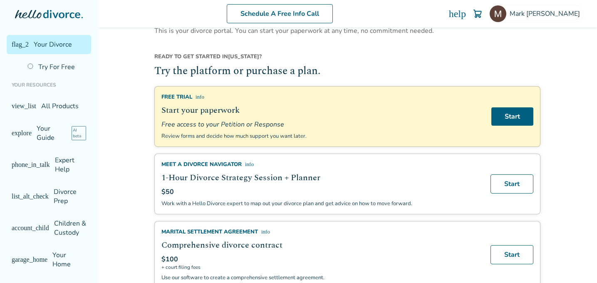
scroll to position [14, 0]
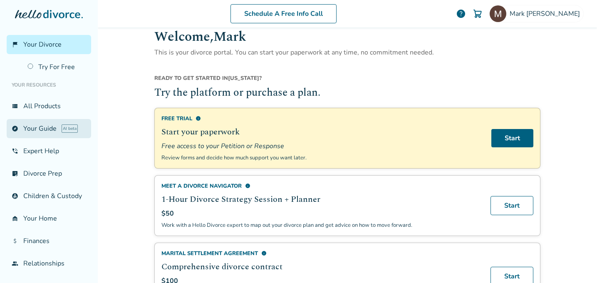
click at [43, 134] on link "explore Your Guide AI beta" at bounding box center [49, 128] width 84 height 19
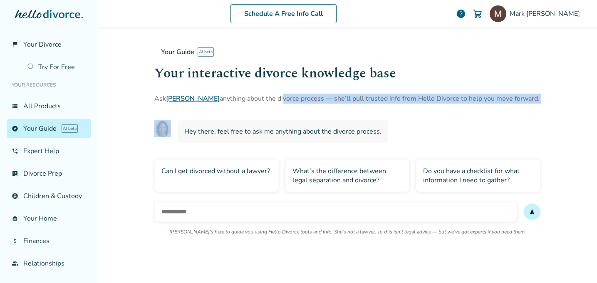
drag, startPoint x: 249, startPoint y: 99, endPoint x: 439, endPoint y: 114, distance: 190.8
click at [439, 114] on div "Your Guide AI beta Your interactive divorce knowledge base Ask [PERSON_NAME] an…" at bounding box center [347, 146] width 386 height 211
click at [439, 112] on div "Your Guide AI beta Your interactive divorce knowledge base Ask [PERSON_NAME] an…" at bounding box center [347, 146] width 386 height 211
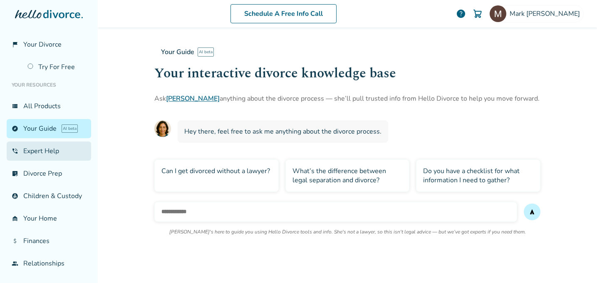
click at [49, 145] on link "phone_in_talk Expert Help" at bounding box center [49, 151] width 84 height 19
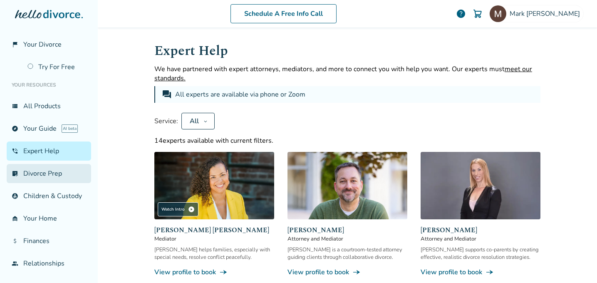
click at [52, 176] on link "list_alt_check Divorce Prep" at bounding box center [49, 173] width 84 height 19
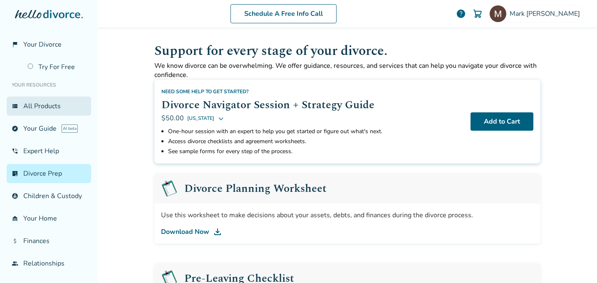
click at [35, 105] on link "view_list All Products" at bounding box center [49, 106] width 84 height 19
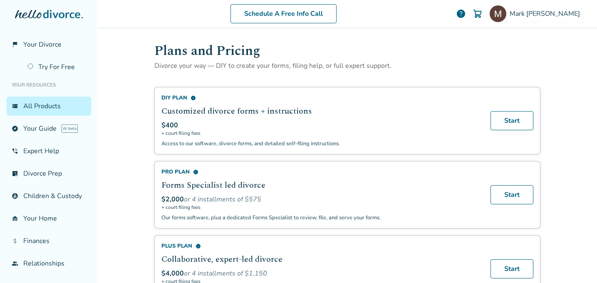
scroll to position [42, 0]
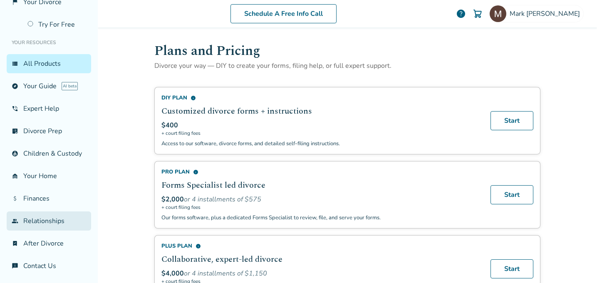
click at [42, 218] on link "group Relationships" at bounding box center [49, 220] width 84 height 19
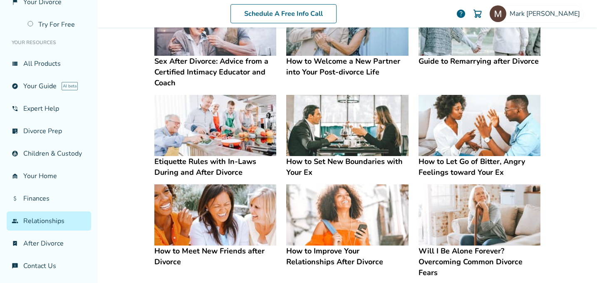
scroll to position [253, 0]
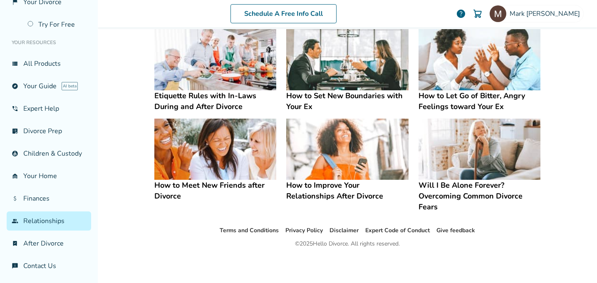
click at [339, 158] on img at bounding box center [347, 149] width 122 height 61
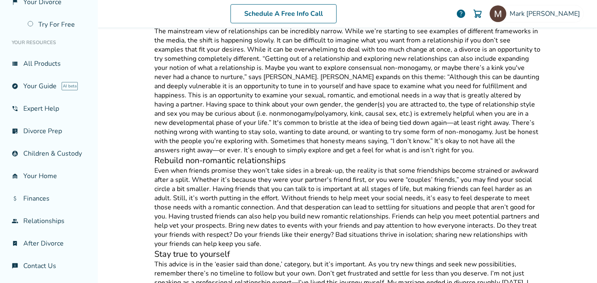
scroll to position [1192, 0]
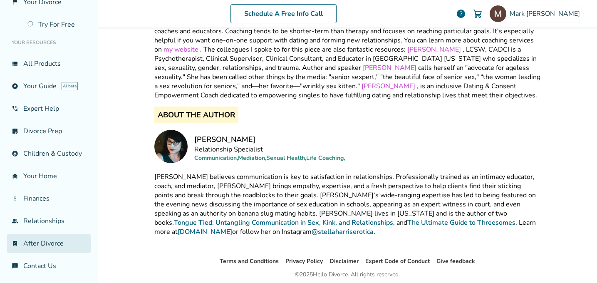
click at [39, 242] on link "bookmark_check After Divorce" at bounding box center [49, 243] width 84 height 19
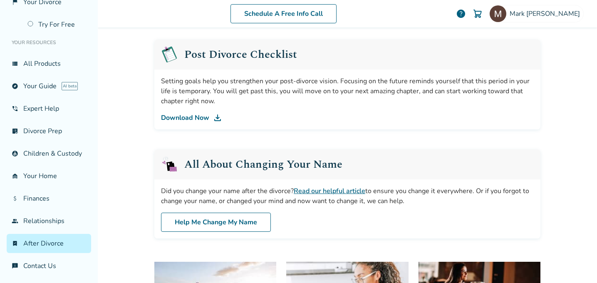
scroll to position [245, 0]
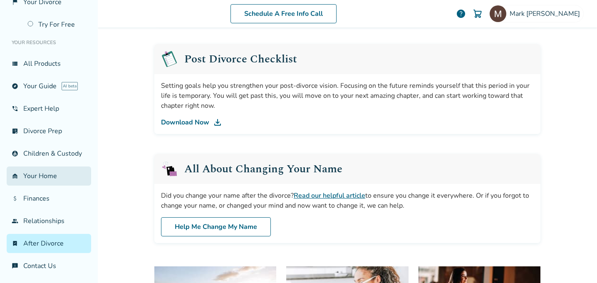
click at [29, 181] on link "garage_home Your Home" at bounding box center [49, 175] width 84 height 19
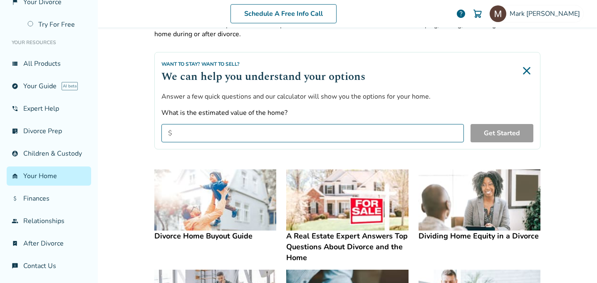
click at [205, 141] on div "Want to Stay? Want to Sell? We can help you understand your options Answer a fe…" at bounding box center [347, 100] width 386 height 97
click at [202, 133] on input "What is the estimated value of the home?" at bounding box center [313, 133] width 303 height 18
type input "*******"
click at [487, 129] on button "Get Started" at bounding box center [502, 133] width 63 height 18
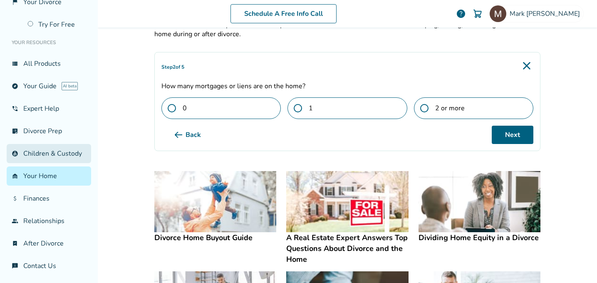
click at [30, 151] on link "account_child Children & Custody" at bounding box center [49, 153] width 84 height 19
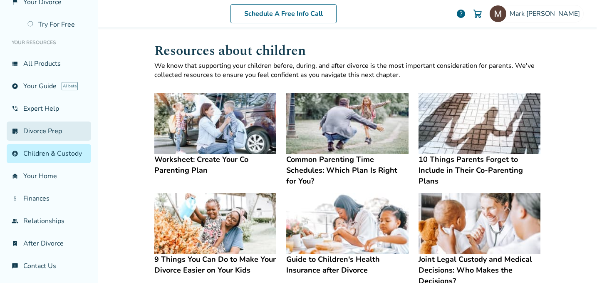
click at [50, 130] on link "list_alt_check Divorce Prep" at bounding box center [49, 131] width 84 height 19
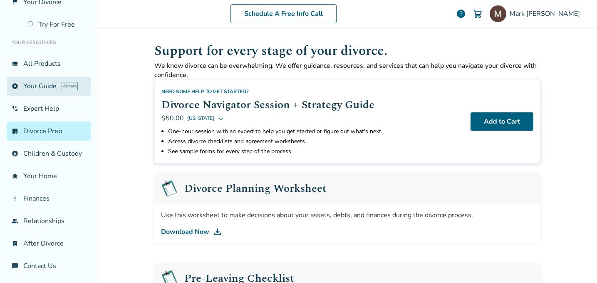
click at [45, 89] on link "explore Your Guide AI beta" at bounding box center [49, 86] width 84 height 19
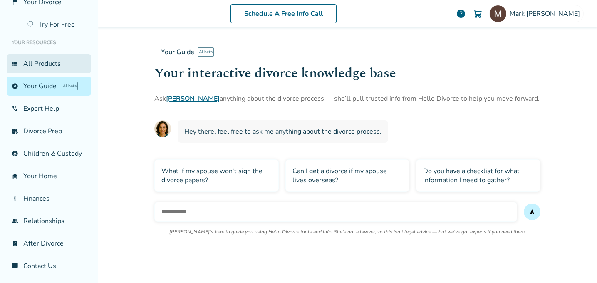
click at [52, 70] on link "view_list All Products" at bounding box center [49, 63] width 84 height 19
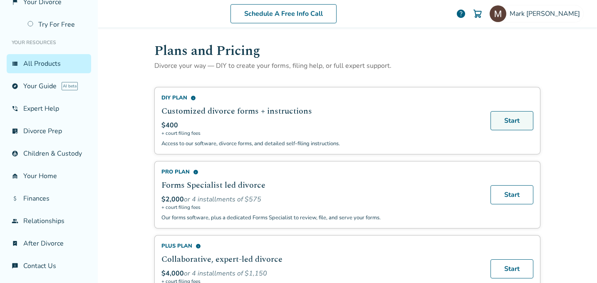
click at [502, 119] on link "Start" at bounding box center [512, 120] width 43 height 19
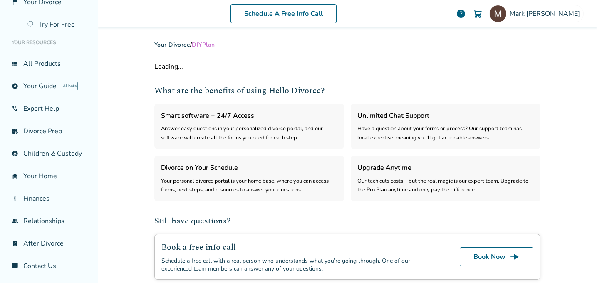
select select "***"
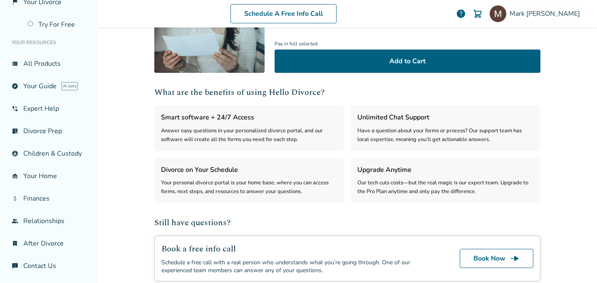
scroll to position [169, 0]
